Goal: Task Accomplishment & Management: Complete application form

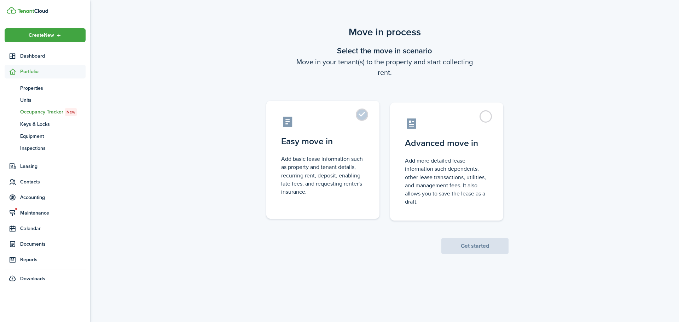
click at [364, 124] on control-radio-card-icon at bounding box center [323, 122] width 84 height 12
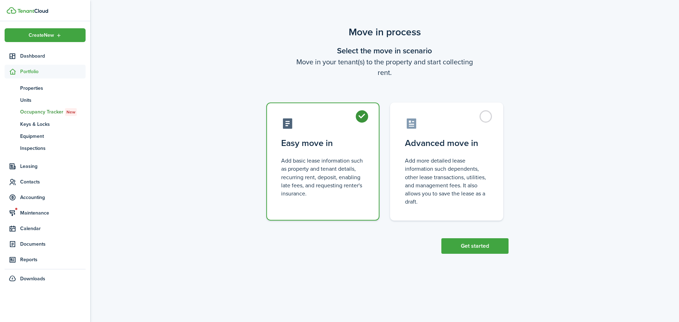
drag, startPoint x: 373, startPoint y: 135, endPoint x: 389, endPoint y: 133, distance: 16.5
click at [373, 134] on label "Easy move in Add basic lease information such as property and tenant details, r…" at bounding box center [322, 162] width 113 height 118
click at [436, 128] on control-radio-card-icon at bounding box center [447, 122] width 84 height 12
radio input "false"
radio input "true"
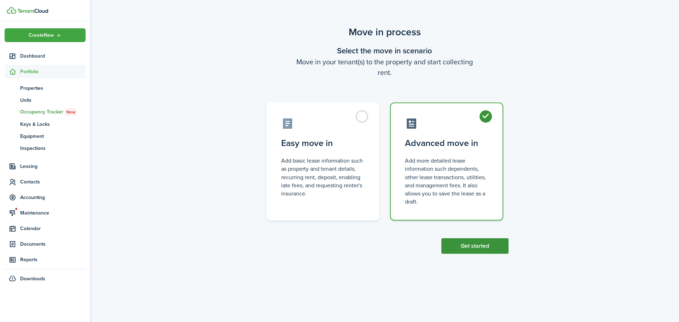
click at [490, 242] on button "Get started" at bounding box center [475, 247] width 67 height 16
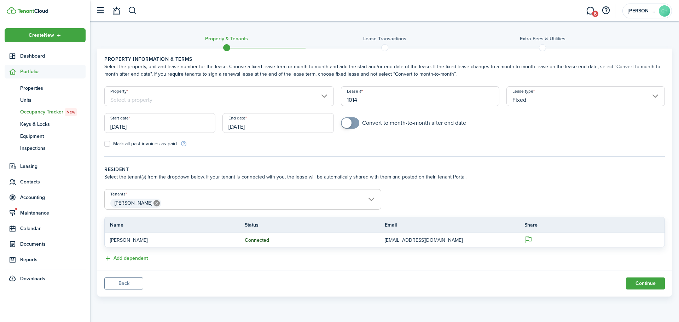
click at [190, 98] on input "Property" at bounding box center [219, 96] width 230 height 20
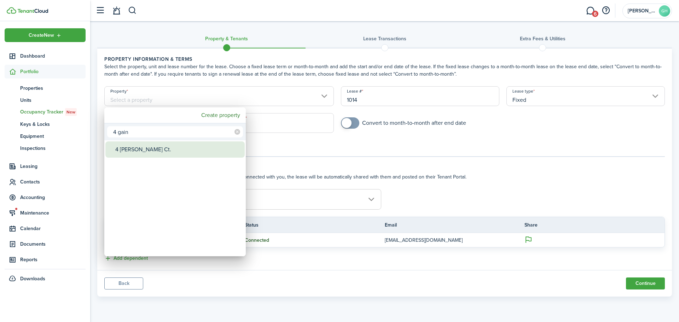
type input "4 gain"
click at [171, 150] on div "4 [PERSON_NAME] Ct." at bounding box center [177, 150] width 125 height 16
type input "4 [PERSON_NAME] Ct."
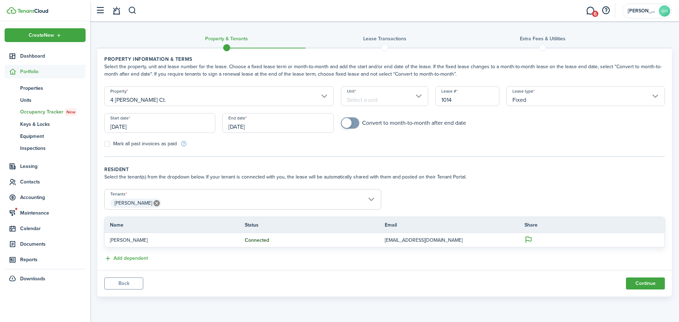
click at [374, 95] on input "Unit" at bounding box center [385, 96] width 88 height 20
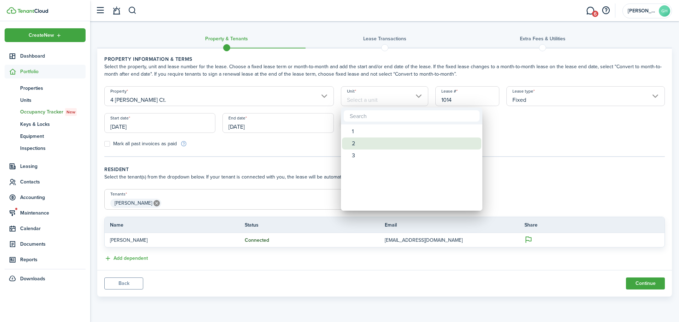
click at [362, 143] on div "2" at bounding box center [414, 144] width 125 height 12
type input "2"
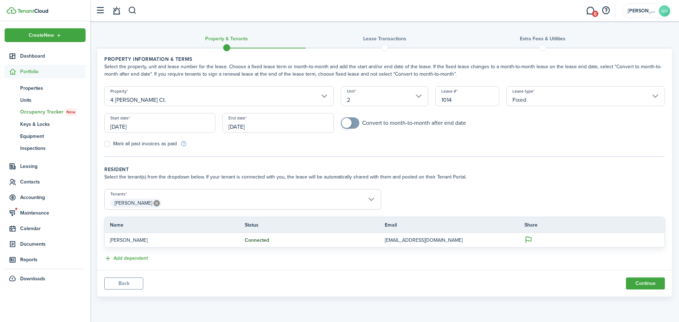
click at [181, 121] on input "[DATE]" at bounding box center [159, 123] width 111 height 20
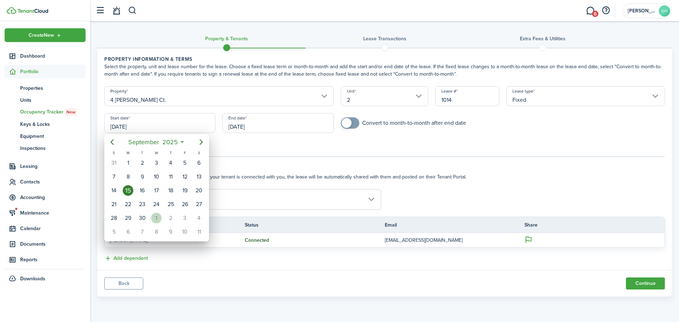
click at [153, 219] on div "1" at bounding box center [156, 218] width 11 height 11
type input "[DATE]"
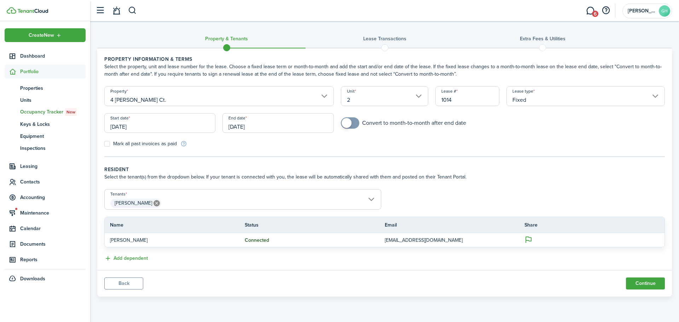
click at [265, 124] on input "[DATE]" at bounding box center [278, 123] width 111 height 20
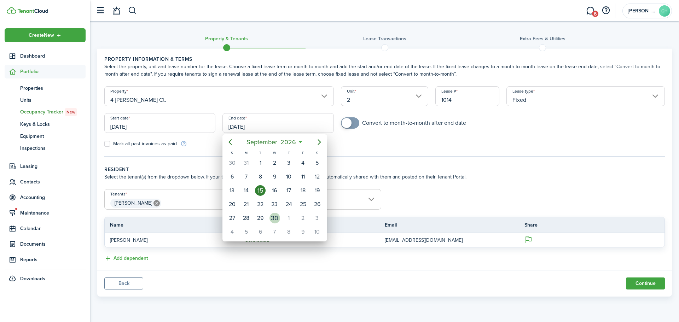
click at [270, 217] on div "30" at bounding box center [275, 218] width 11 height 11
type input "[DATE]"
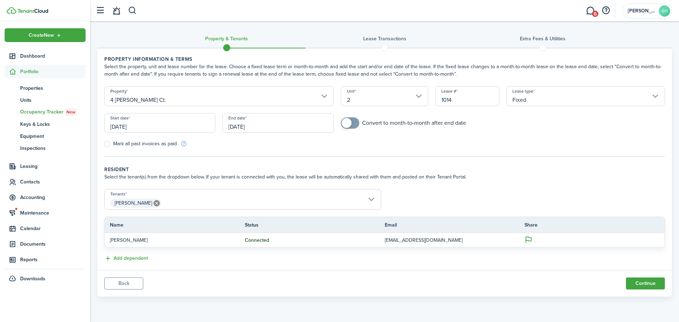
checkbox input "true"
click at [350, 121] on span at bounding box center [347, 123] width 10 height 10
click at [647, 283] on button "Continue" at bounding box center [645, 284] width 39 height 12
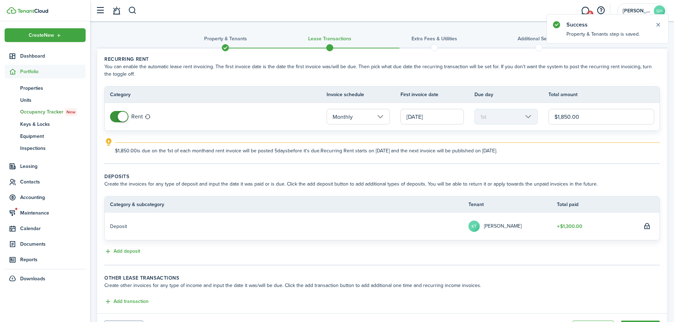
click at [590, 122] on input "$1,850.00" at bounding box center [601, 117] width 106 height 16
click at [592, 118] on input "$1,850.00" at bounding box center [601, 117] width 106 height 16
type input "$2,350.00"
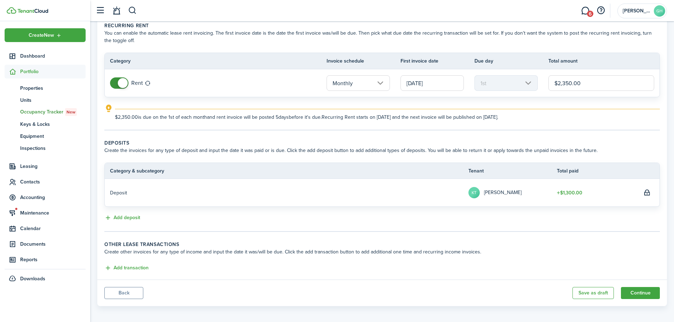
scroll to position [37, 0]
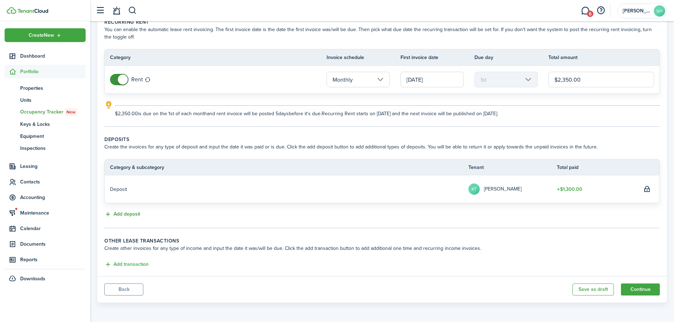
click at [129, 216] on button "Add deposit" at bounding box center [122, 215] width 36 height 8
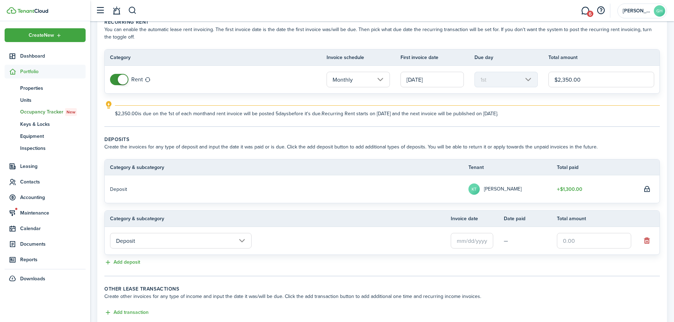
click at [482, 243] on input "text" at bounding box center [472, 241] width 42 height 16
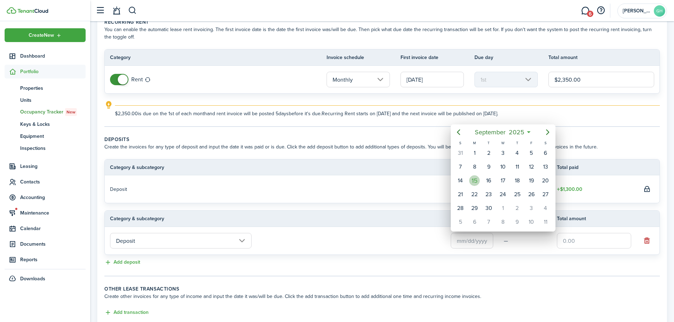
click at [476, 184] on div "15" at bounding box center [474, 181] width 11 height 11
type input "[DATE]"
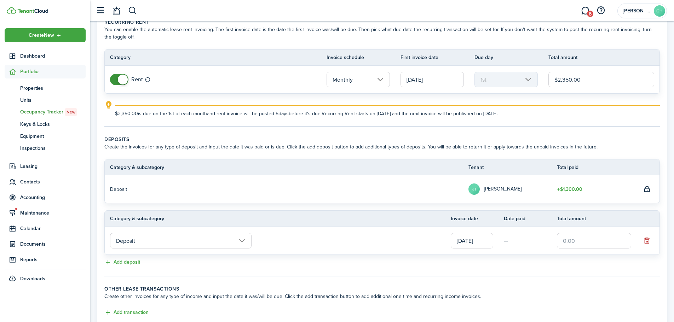
click at [581, 240] on input "text" at bounding box center [594, 241] width 74 height 16
type input "$1,050.00"
click at [613, 211] on tr "Category & subcategory Invoice date Date paid Total amount" at bounding box center [382, 219] width 555 height 16
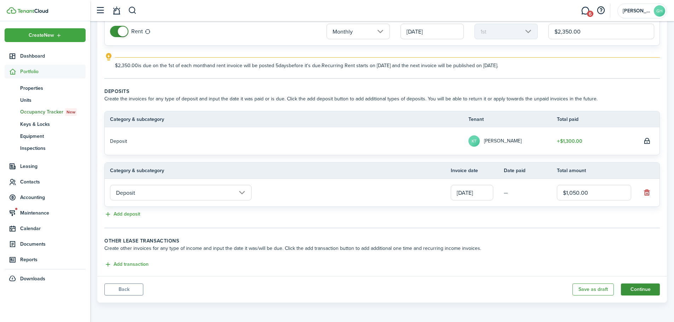
click at [648, 294] on button "Continue" at bounding box center [640, 290] width 39 height 12
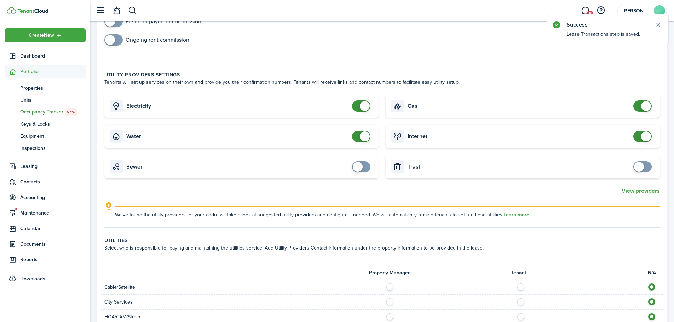
scroll to position [142, 0]
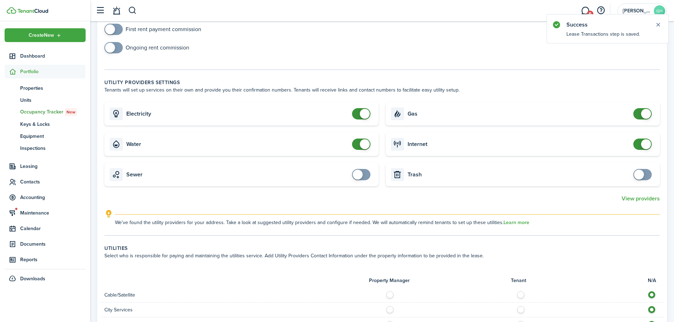
checkbox input "false"
click at [365, 145] on span at bounding box center [365, 144] width 10 height 10
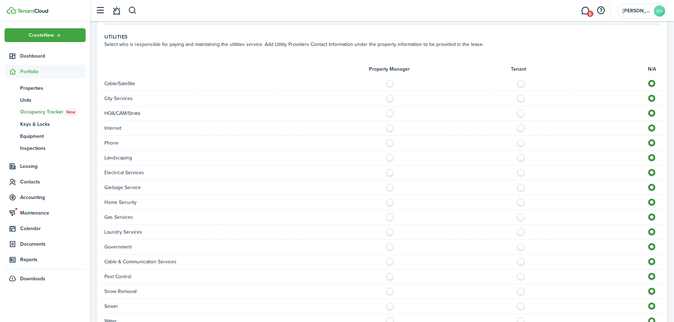
scroll to position [354, 0]
click at [520, 127] on label at bounding box center [523, 126] width 12 height 4
radio input "true"
click at [521, 141] on label at bounding box center [523, 141] width 12 height 4
click at [651, 141] on label at bounding box center [654, 141] width 12 height 4
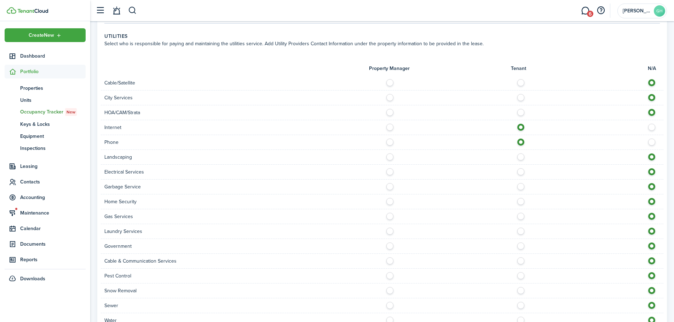
radio input "false"
radio input "true"
click at [390, 157] on label at bounding box center [392, 156] width 12 height 4
radio input "true"
click at [519, 172] on label at bounding box center [523, 170] width 12 height 4
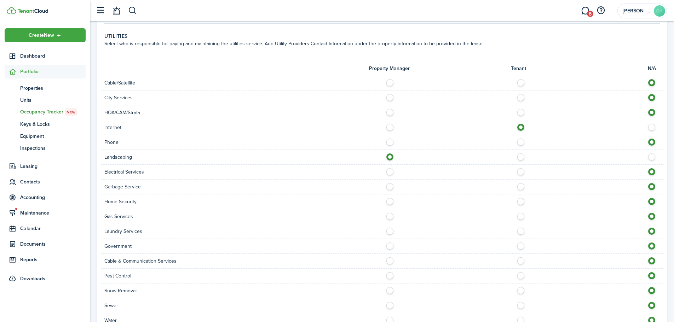
radio input "true"
click at [391, 187] on label at bounding box center [392, 185] width 12 height 4
radio input "true"
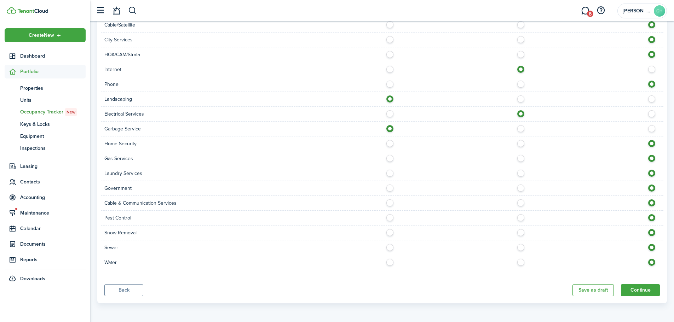
scroll to position [413, 0]
click at [522, 202] on label at bounding box center [523, 201] width 12 height 4
radio input "true"
click at [391, 232] on label at bounding box center [392, 231] width 12 height 4
radio input "true"
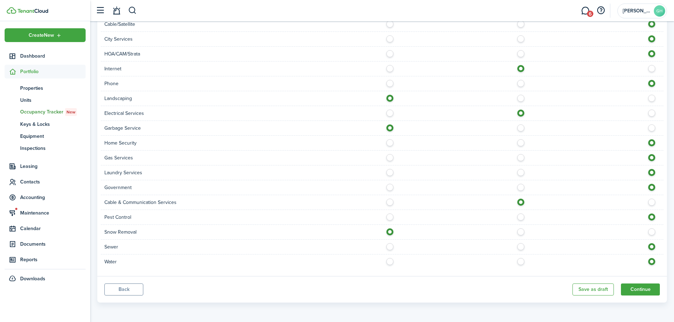
click at [390, 247] on label at bounding box center [392, 245] width 12 height 4
radio input "true"
click at [392, 262] on label at bounding box center [392, 260] width 12 height 4
radio input "true"
click at [519, 158] on label at bounding box center [523, 156] width 12 height 4
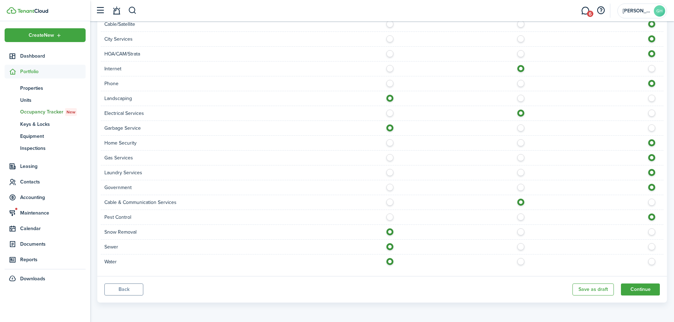
radio input "true"
drag, startPoint x: 644, startPoint y: 295, endPoint x: 644, endPoint y: 291, distance: 4.6
click at [644, 295] on button "Continue" at bounding box center [640, 290] width 39 height 12
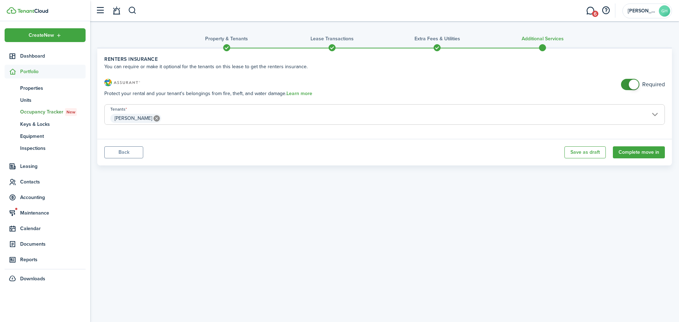
checkbox input "false"
click at [633, 83] on span at bounding box center [634, 85] width 10 height 10
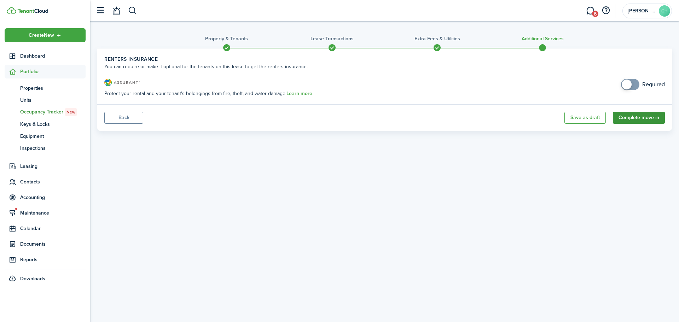
click at [657, 122] on button "Complete move in" at bounding box center [639, 118] width 52 height 12
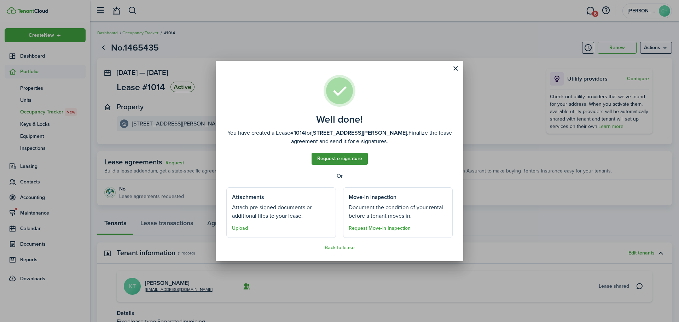
click at [337, 159] on link "Request e-signature" at bounding box center [340, 159] width 56 height 12
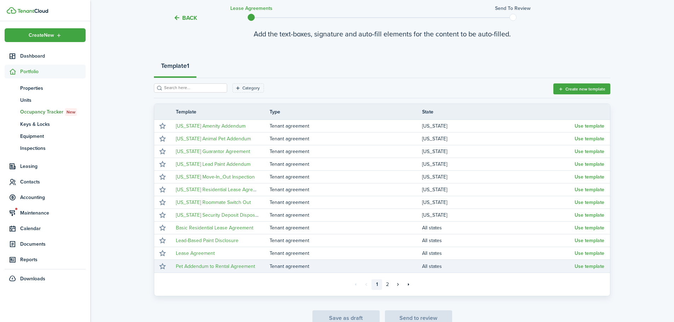
scroll to position [91, 0]
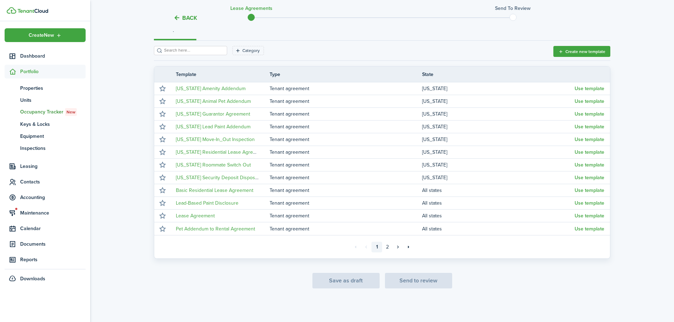
click at [382, 247] on link "1" at bounding box center [377, 247] width 11 height 11
click at [384, 247] on link "2" at bounding box center [387, 247] width 11 height 11
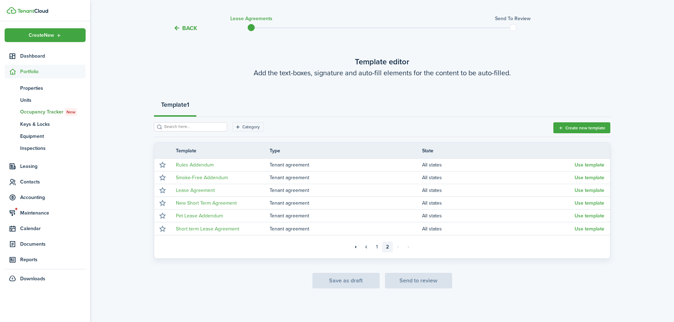
scroll to position [15, 0]
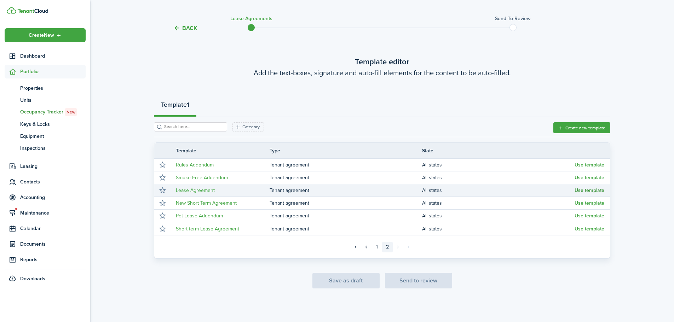
click at [581, 191] on button "Use template" at bounding box center [590, 191] width 30 height 6
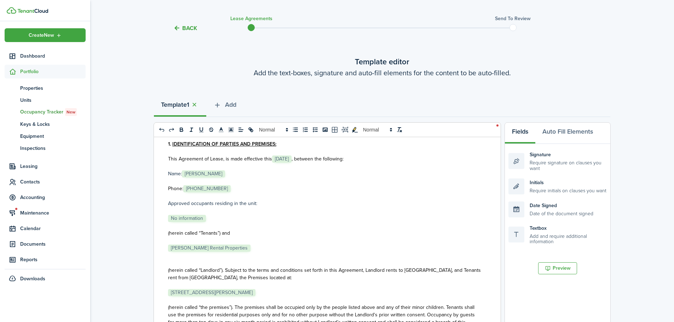
scroll to position [106, 0]
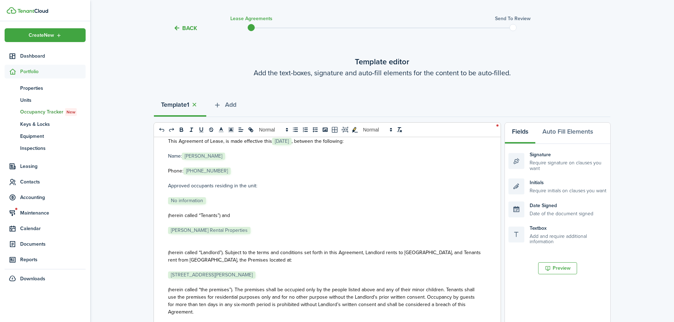
click at [219, 201] on p "﻿ No information ﻿" at bounding box center [324, 200] width 313 height 7
click at [260, 230] on p "﻿ [PERSON_NAME] Rental Properties ﻿" at bounding box center [324, 230] width 313 height 7
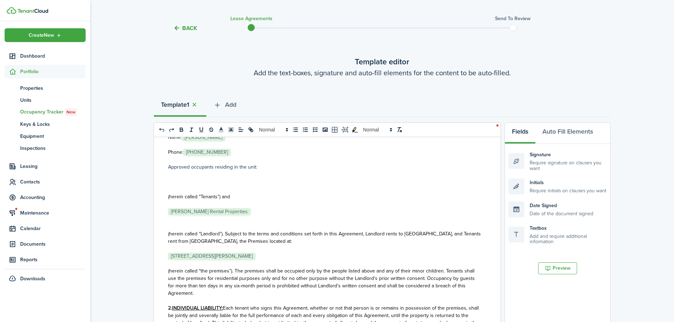
scroll to position [142, 0]
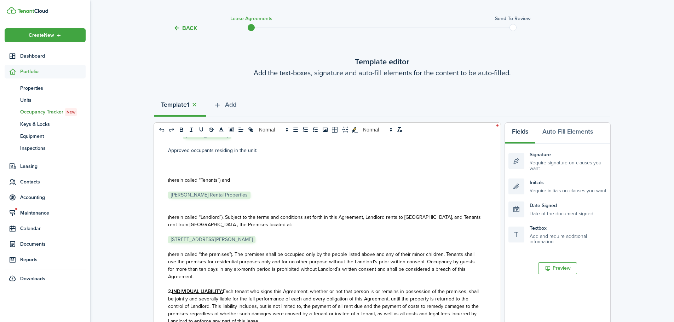
click at [252, 239] on p "﻿ [STREET_ADDRESS][PERSON_NAME] ﻿" at bounding box center [324, 239] width 313 height 7
click at [261, 222] on p "(herein called “Landlord”). Subject to the terms and conditions set forth in th…" at bounding box center [324, 221] width 313 height 15
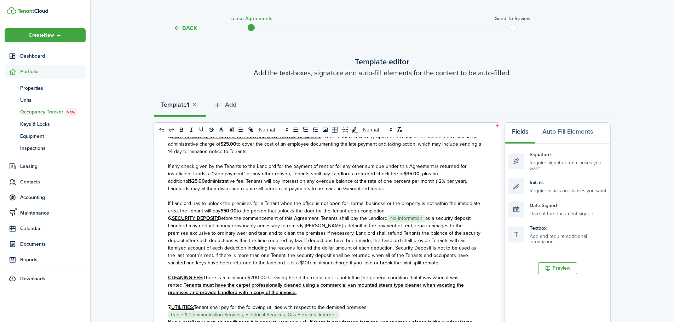
scroll to position [495, 0]
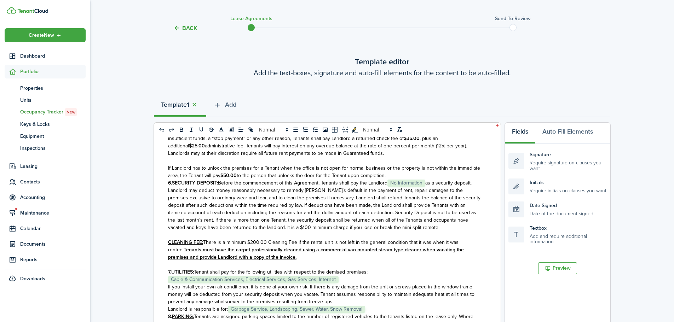
click at [313, 204] on span "as a security deposit. Landlord may deduct money reasonably necessary to remedy…" at bounding box center [324, 205] width 312 height 52
drag, startPoint x: 371, startPoint y: 207, endPoint x: 406, endPoint y: 208, distance: 35.7
click at [372, 207] on span "as a security deposit. Landlord may deduct money reasonably necessary to remedy…" at bounding box center [324, 205] width 312 height 52
click at [429, 190] on span "as a security deposit. Landlord may deduct money reasonably necessary to remedy…" at bounding box center [324, 205] width 312 height 52
click at [412, 179] on p "If Landlord has to unlock the premises for a Tenant when the office is not open…" at bounding box center [324, 172] width 313 height 15
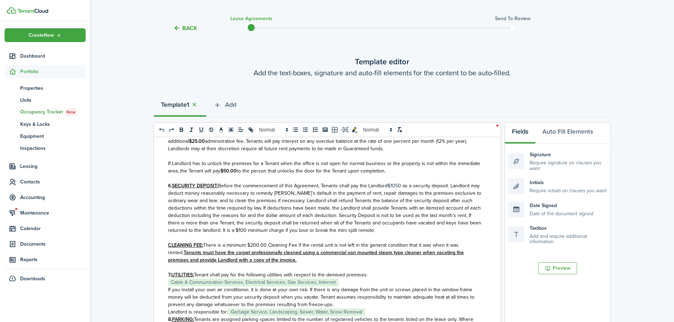
scroll to position [500, 0]
click at [362, 202] on span "as a security deposit. Landlord may deduct money reasonably necessary to remedy…" at bounding box center [324, 209] width 313 height 52
click at [280, 206] on span "as a security deposit. Landlord may deduct money reasonably necessary to remedy…" at bounding box center [324, 209] width 313 height 52
click at [265, 190] on span "Before the commencement of this Agreement, Tenants shall pay the Landlord" at bounding box center [303, 186] width 170 height 7
click at [346, 190] on span "Before the commencement of this Agreement, Tenants shall pay the Landlord" at bounding box center [303, 186] width 170 height 7
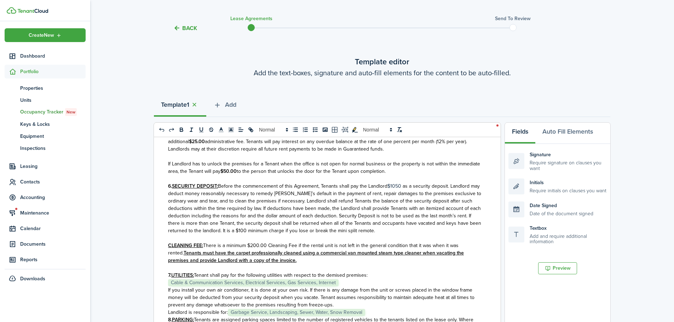
click at [389, 195] on p "6. SECURITY DEPOSIT: Before the commencement of this Agreement, Tenants shall p…" at bounding box center [324, 209] width 313 height 52
click at [398, 205] on span "as a security deposit. Landlord may deduct money reasonably necessary to remedy…" at bounding box center [324, 209] width 313 height 52
click at [418, 208] on span "as a security deposit. Landlord may deduct money reasonably necessary to remedy…" at bounding box center [324, 209] width 313 height 52
click at [431, 208] on span "as a security deposit. Landlord may deduct money reasonably necessary to remedy…" at bounding box center [324, 209] width 313 height 52
click at [451, 205] on span "as a security deposit. Landlord may deduct money reasonably necessary to remedy…" at bounding box center [324, 209] width 313 height 52
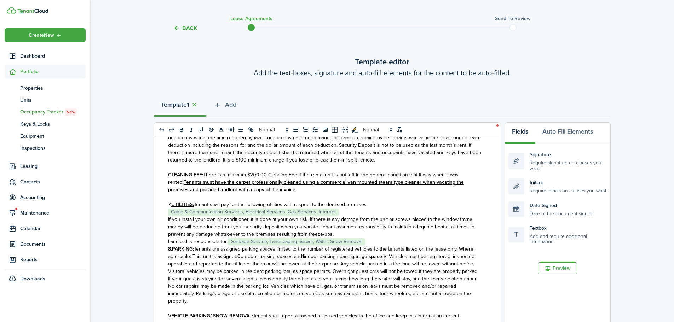
scroll to position [606, 0]
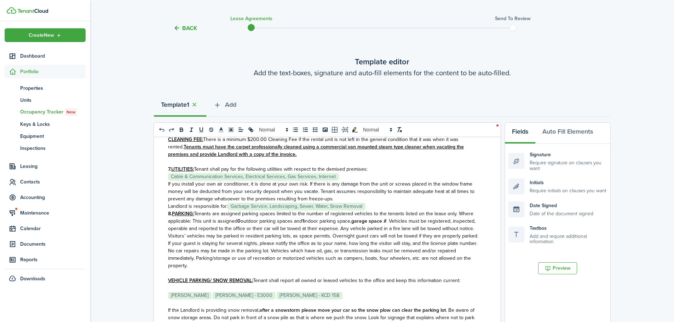
click at [333, 197] on span "If you install your own air conditioner, it is done at your own risk. If there …" at bounding box center [321, 191] width 306 height 22
click at [354, 173] on span "Tenant shall pay for the following utilities with respect to the demised premis…" at bounding box center [281, 169] width 174 height 7
click at [355, 180] on p "﻿ Cable & Communication Services, Electrical Services, Gas Services, Internet ﻿" at bounding box center [324, 176] width 313 height 7
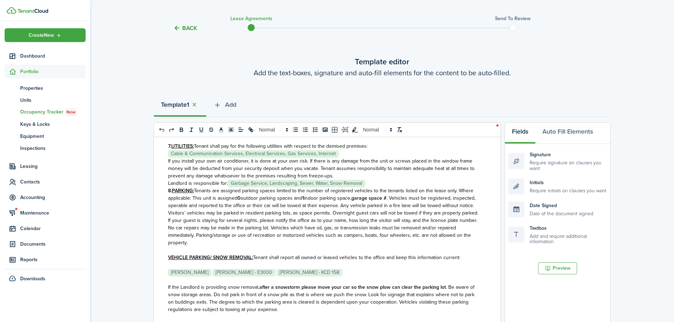
scroll to position [641, 0]
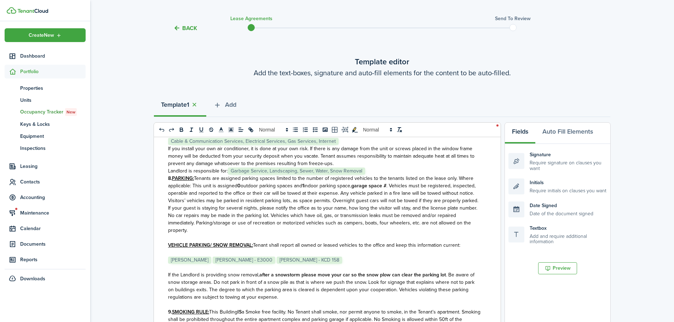
click at [393, 175] on p "Landlord is responsible for: ﻿ Garbage Service, Landscaping, Sewer, Water, Snow…" at bounding box center [324, 170] width 313 height 7
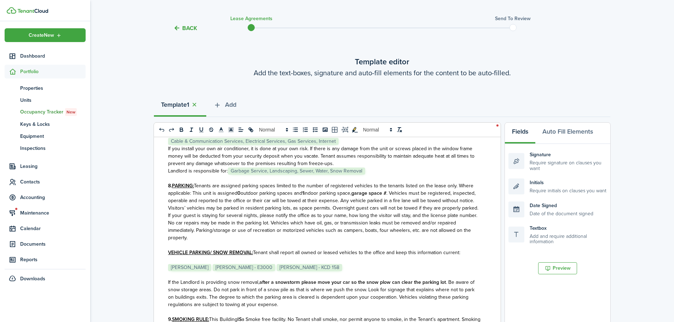
click at [214, 214] on span ". Vehicles must be registered, inspected, operable and reported to the office o…" at bounding box center [323, 216] width 310 height 52
click at [219, 197] on span "Tenants are assigned parking spaces limited to the number of registered vehicle…" at bounding box center [320, 189] width 305 height 15
drag, startPoint x: 238, startPoint y: 200, endPoint x: 389, endPoint y: 203, distance: 151.1
click at [389, 203] on p "8. PARKING: Tenants are assigned parking spaces limited to the number of regist…" at bounding box center [324, 211] width 313 height 59
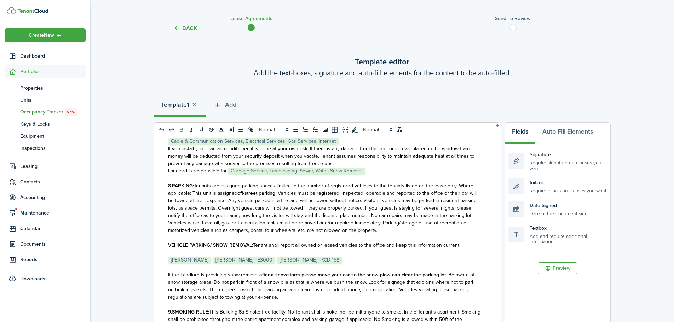
click at [401, 209] on span ". Vehicles must be registered, inspected, operable and reported to the office o…" at bounding box center [322, 212] width 309 height 45
click at [375, 221] on span ". Vehicles must be registered, inspected, operable and reported to the office o…" at bounding box center [322, 212] width 309 height 45
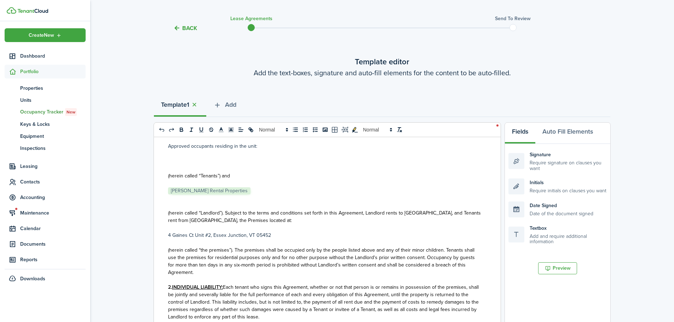
scroll to position [75, 0]
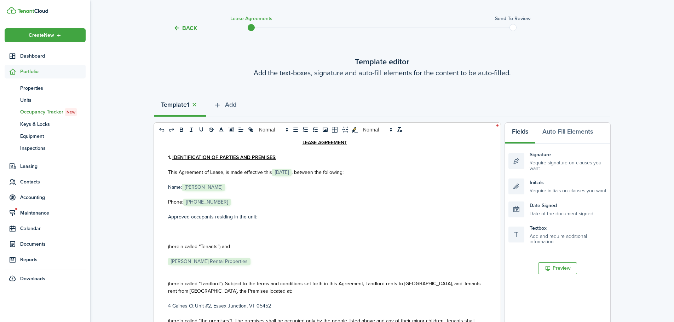
click at [206, 225] on p at bounding box center [324, 224] width 313 height 7
click at [199, 231] on p "﻿﻿" at bounding box center [324, 231] width 313 height 7
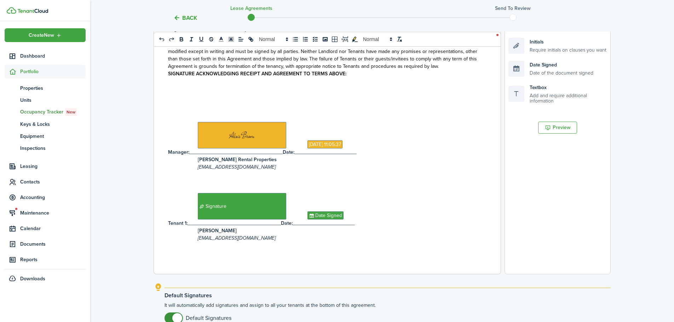
scroll to position [156, 0]
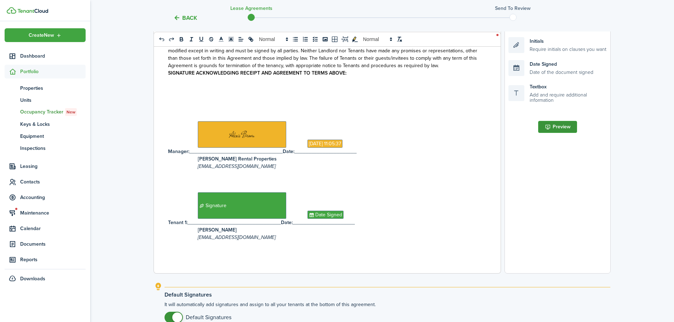
click at [547, 127] on button "Preview" at bounding box center [557, 127] width 39 height 12
